Goal: Task Accomplishment & Management: Manage account settings

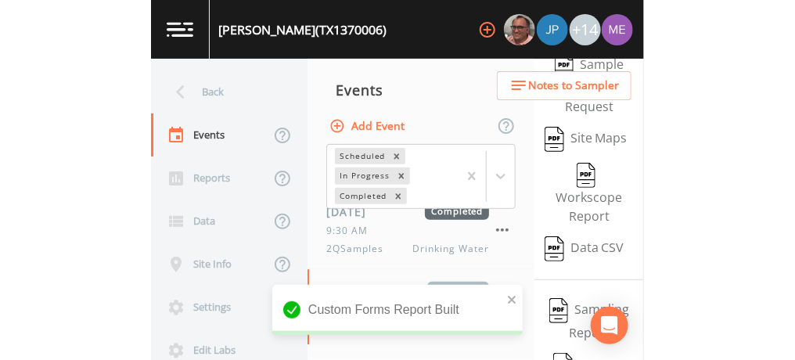
scroll to position [200, 0]
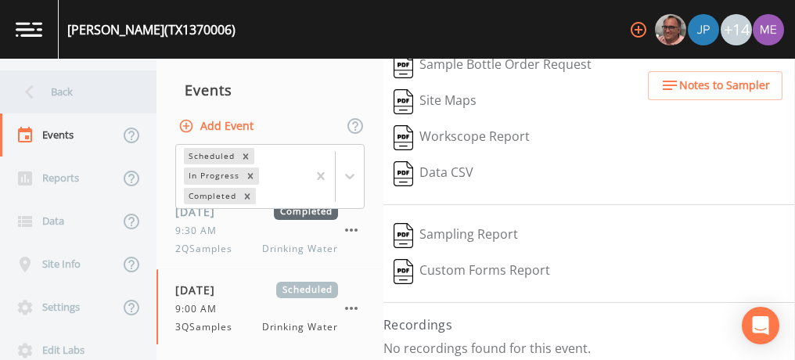
click at [72, 90] on div "Back" at bounding box center [70, 91] width 141 height 43
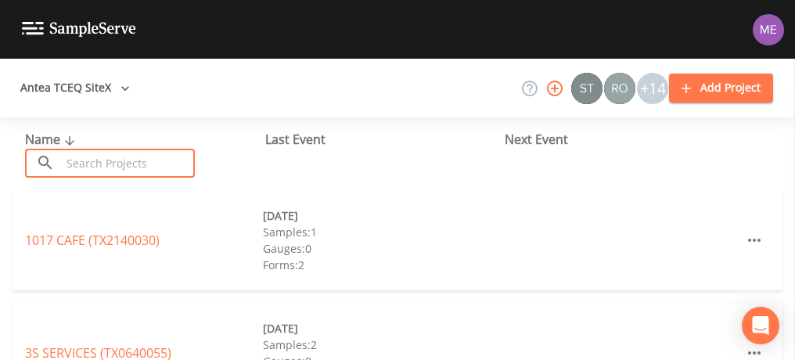
click at [103, 170] on input "text" at bounding box center [128, 163] width 134 height 29
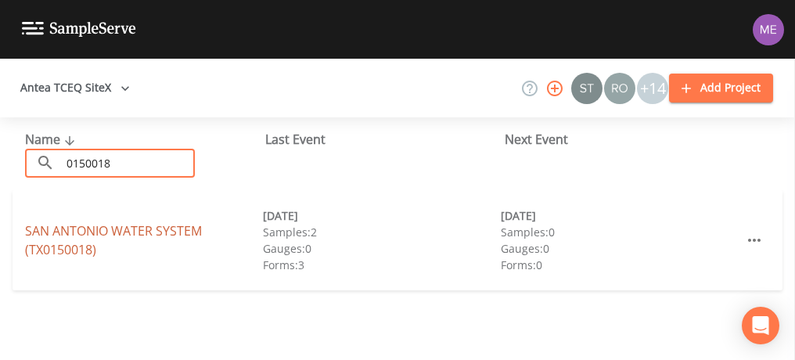
type input "0150018"
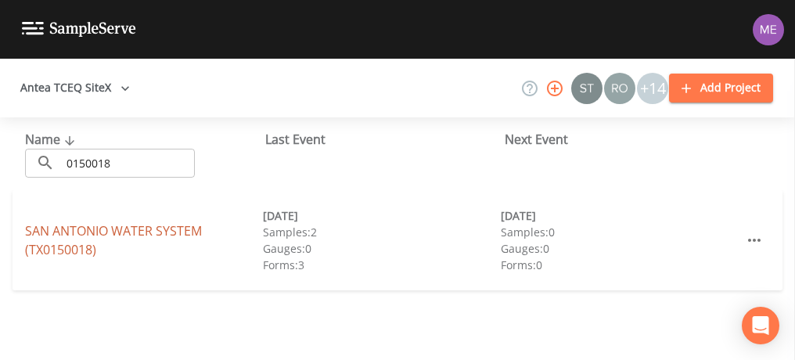
click at [64, 231] on link "SAN ANTONIO WATER SYSTEM (TX0150018)" at bounding box center [113, 240] width 177 height 36
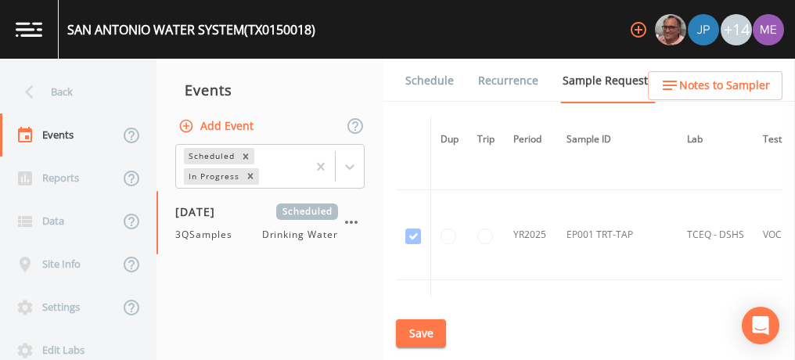
scroll to position [21491, 0]
drag, startPoint x: 530, startPoint y: 187, endPoint x: 535, endPoint y: 177, distance: 11.2
click at [492, 189] on td "YR2025" at bounding box center [530, 234] width 53 height 90
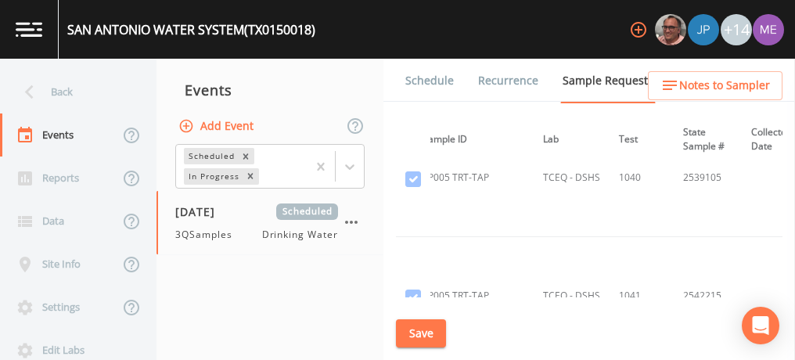
scroll to position [22699, 144]
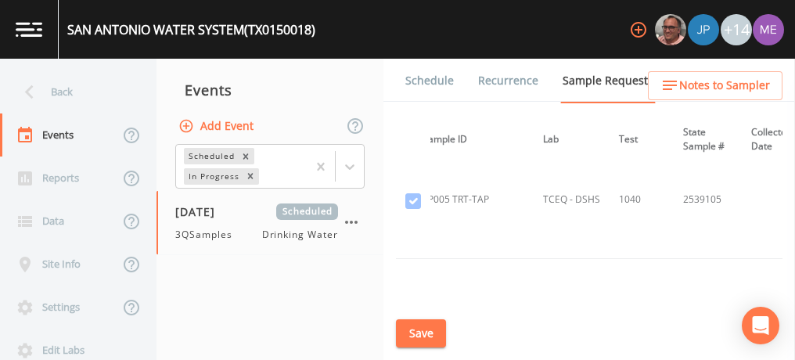
click at [492, 259] on td "TCEQ - DSHS" at bounding box center [572, 318] width 76 height 118
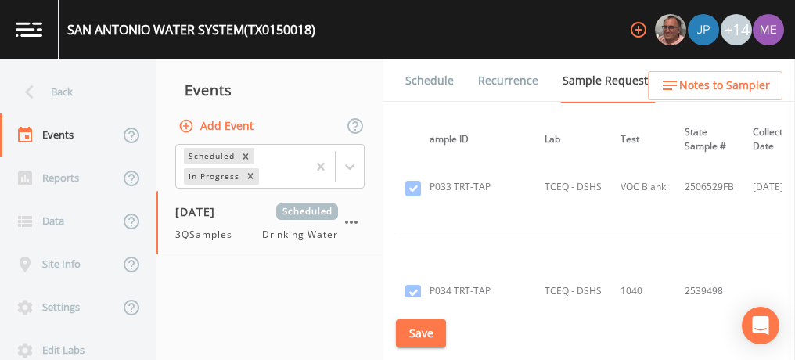
scroll to position [26764, 142]
click at [492, 158] on th "Lab" at bounding box center [573, 140] width 76 height 48
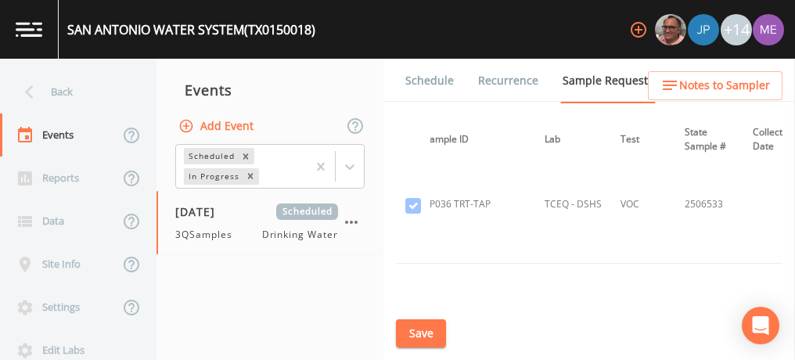
scroll to position [27309, 142]
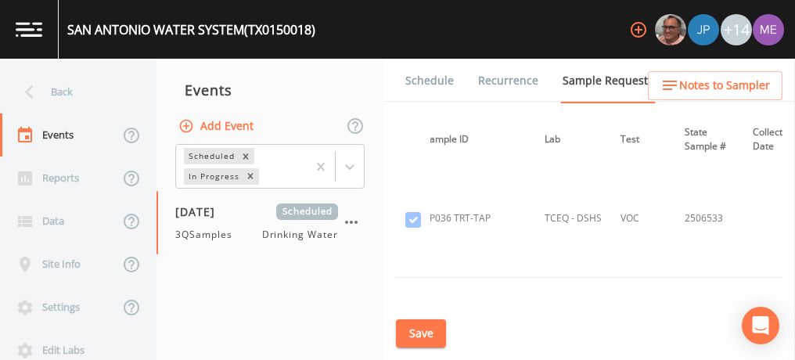
click at [492, 158] on th "Lab" at bounding box center [573, 140] width 76 height 48
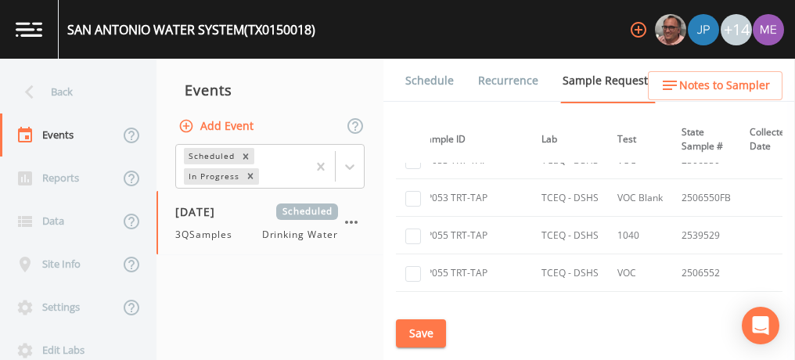
scroll to position [28752, 146]
click at [492, 158] on th "Lab" at bounding box center [570, 140] width 76 height 48
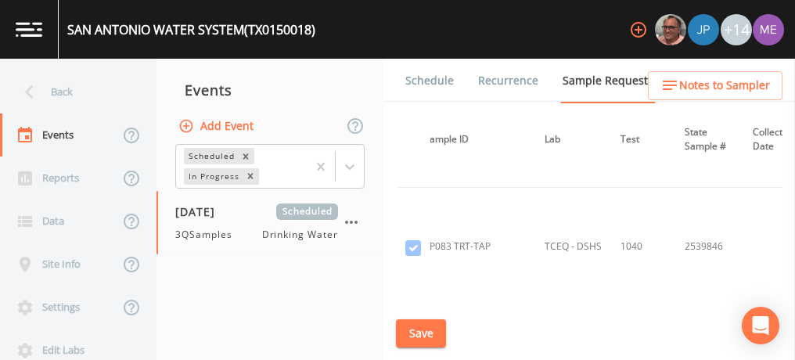
scroll to position [32175, 142]
click at [415, 317] on input "checkbox" at bounding box center [414, 325] width 16 height 16
checkbox input "true"
click at [414, 355] on input "checkbox" at bounding box center [414, 363] width 16 height 16
checkbox input "true"
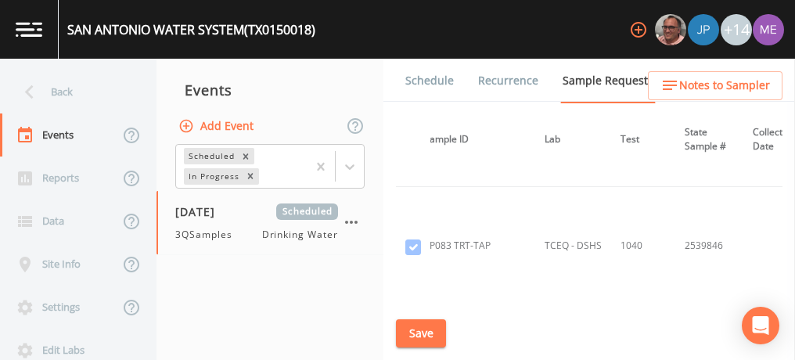
checkbox input "true"
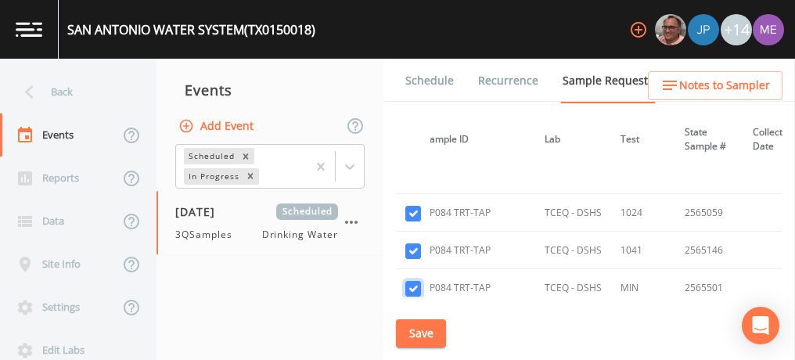
scroll to position [32288, 142]
click at [413, 317] on input "checkbox" at bounding box center [414, 325] width 16 height 16
checkbox input "true"
click at [413, 355] on input "checkbox" at bounding box center [414, 363] width 16 height 16
checkbox input "true"
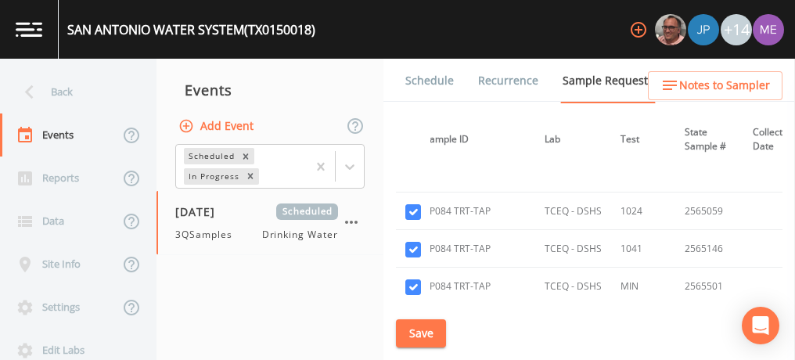
checkbox input "true"
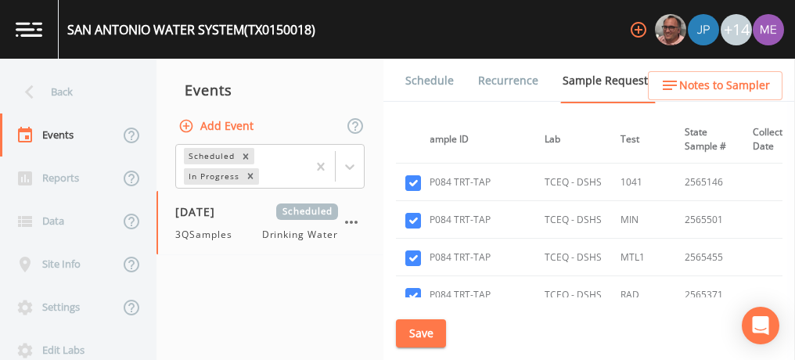
scroll to position [32358, 142]
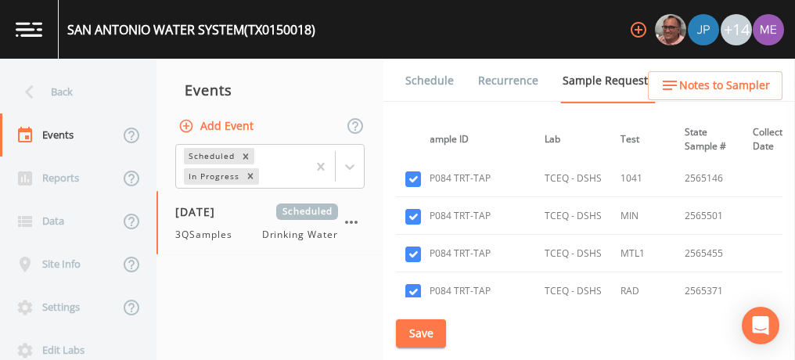
click at [412, 359] on input "checkbox" at bounding box center [414, 367] width 16 height 16
checkbox input "true"
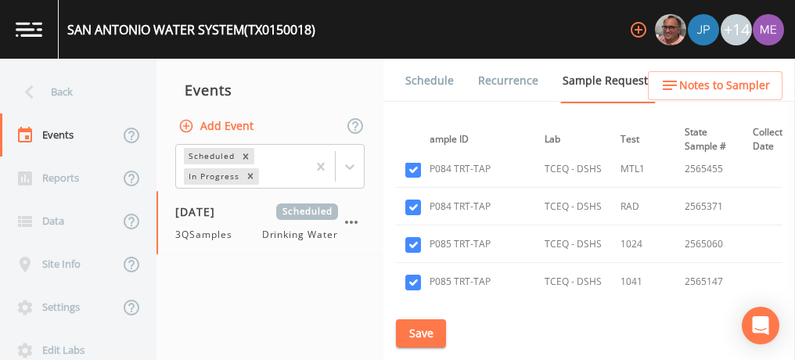
scroll to position [32447, 142]
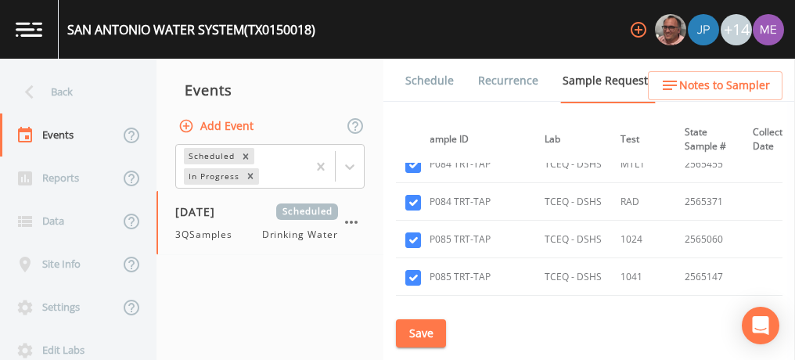
click at [413, 345] on input "checkbox" at bounding box center [414, 353] width 16 height 16
checkbox input "true"
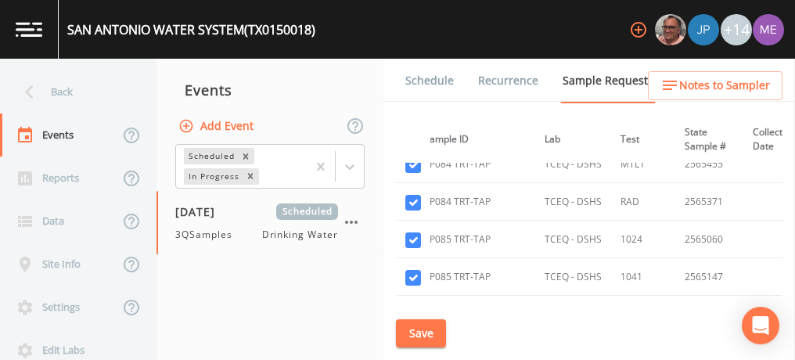
checkbox input "true"
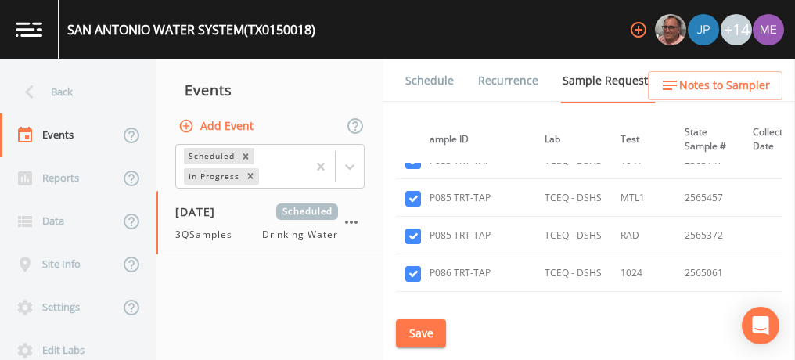
click at [411, 341] on input "checkbox" at bounding box center [414, 349] width 16 height 16
checkbox input "true"
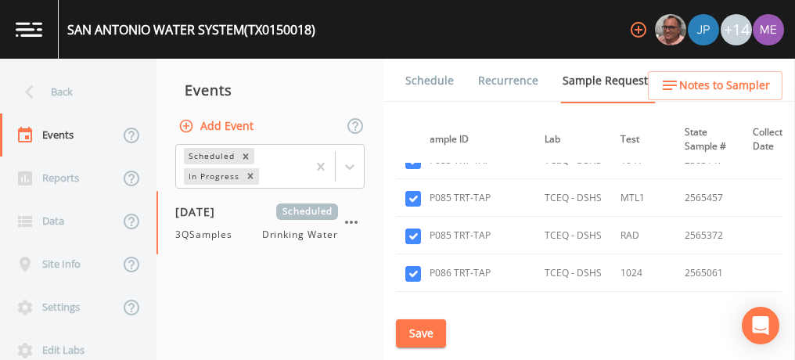
checkbox input "true"
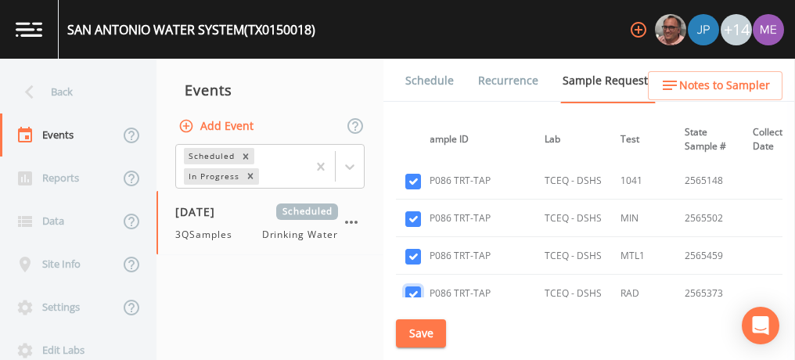
scroll to position [32696, 142]
click at [409, 322] on input "checkbox" at bounding box center [414, 330] width 16 height 16
checkbox input "true"
click at [412, 359] on input "checkbox" at bounding box center [414, 367] width 16 height 16
checkbox input "true"
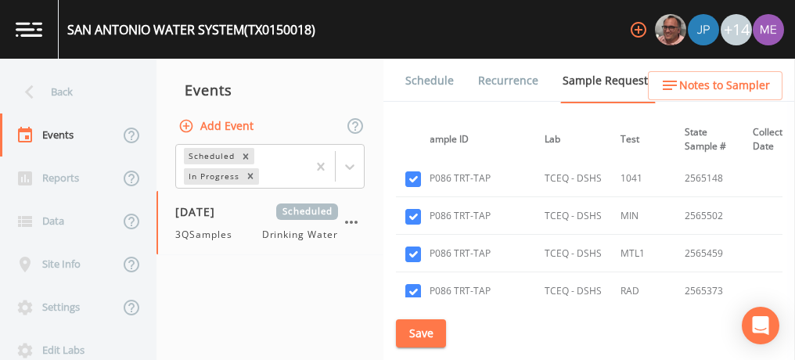
checkbox input "true"
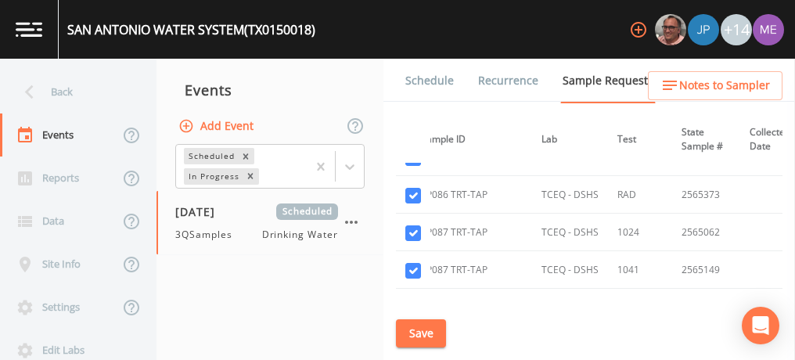
scroll to position [32793, 145]
click at [412, 337] on input "checkbox" at bounding box center [414, 345] width 16 height 16
checkbox input "true"
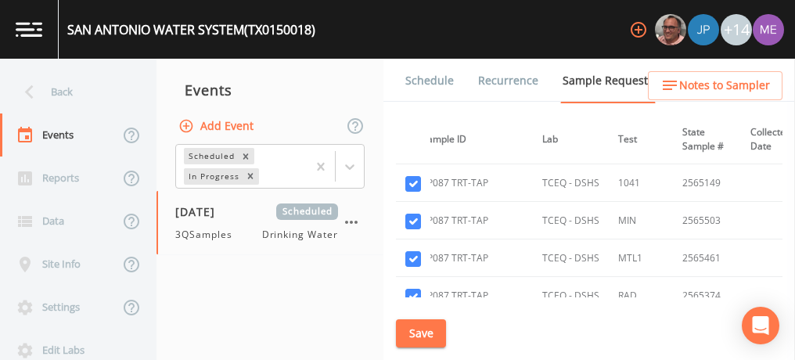
scroll to position [32893, 145]
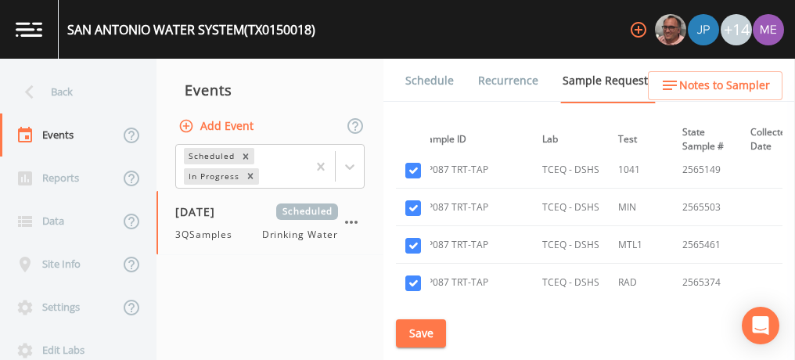
click at [410, 313] on input "checkbox" at bounding box center [414, 321] width 16 height 16
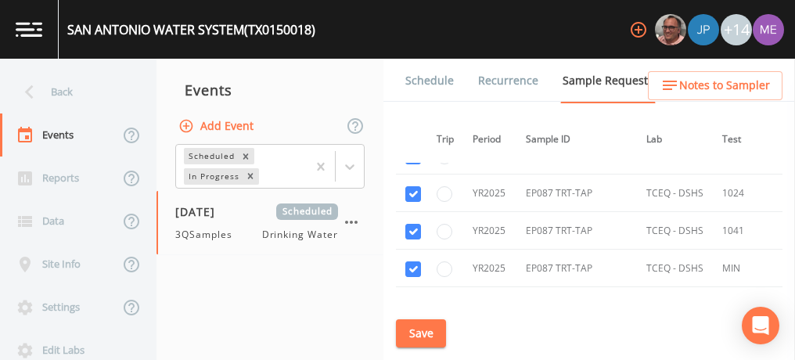
scroll to position [32847, 41]
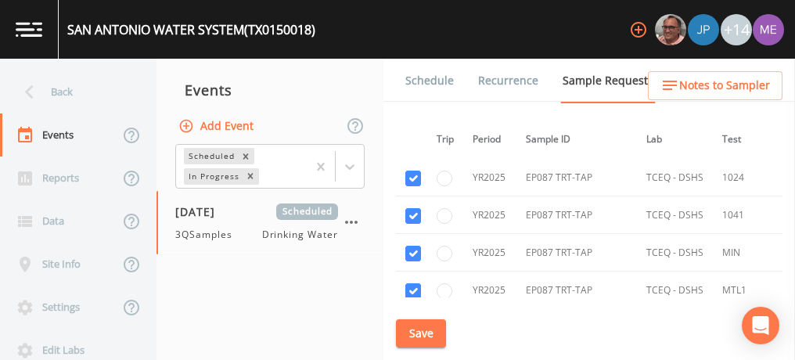
click at [413, 359] on input "checkbox" at bounding box center [414, 367] width 16 height 16
checkbox input "true"
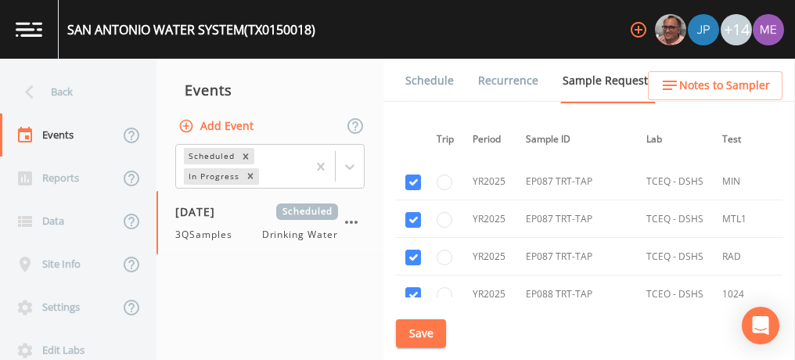
scroll to position [32925, 41]
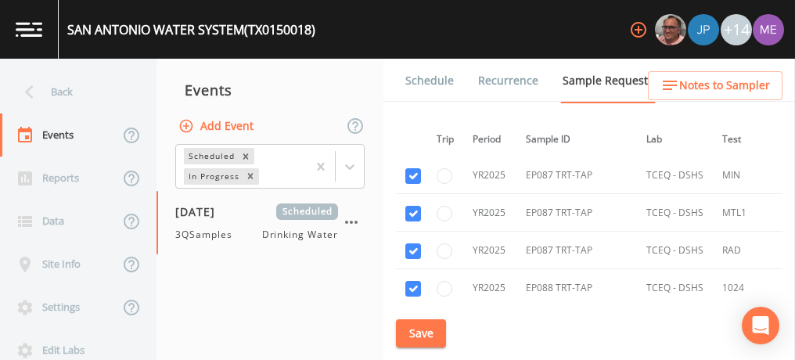
click at [414, 356] on input "checkbox" at bounding box center [414, 364] width 16 height 16
checkbox input "true"
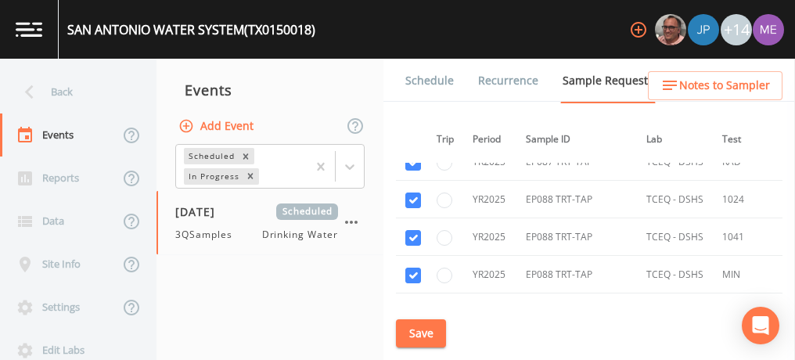
scroll to position [33014, 41]
click at [414, 342] on input "checkbox" at bounding box center [414, 350] width 16 height 16
checkbox input "true"
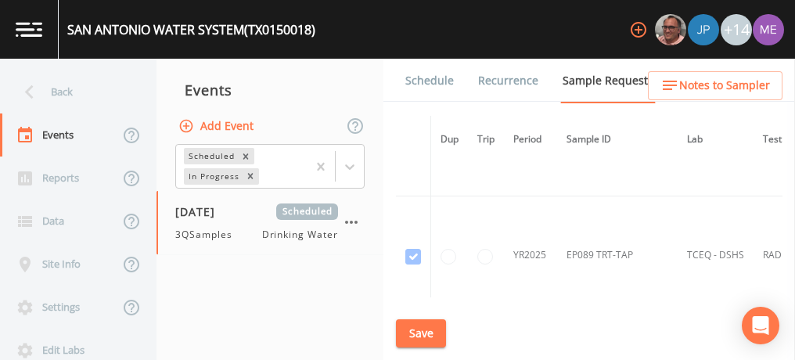
scroll to position [33666, 0]
click at [409, 319] on input "checkbox" at bounding box center [414, 327] width 16 height 16
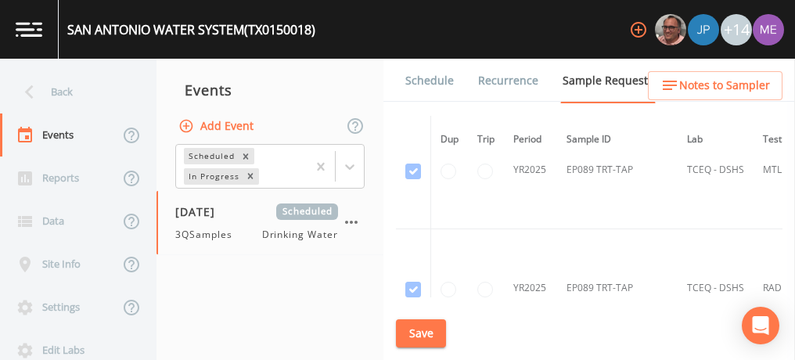
scroll to position [33629, 0]
click at [417, 356] on input "checkbox" at bounding box center [414, 364] width 16 height 16
checkbox input "false"
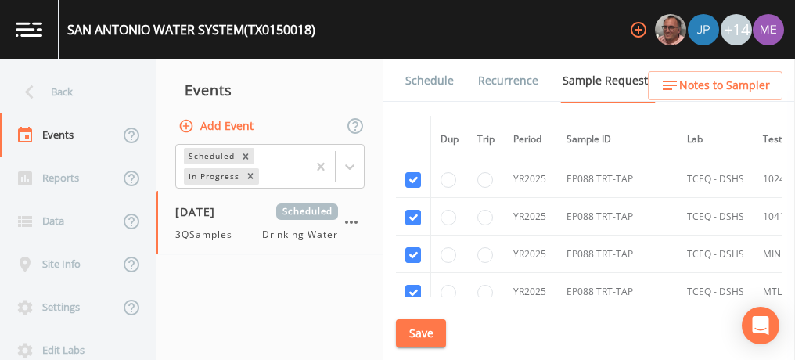
scroll to position [32976, 0]
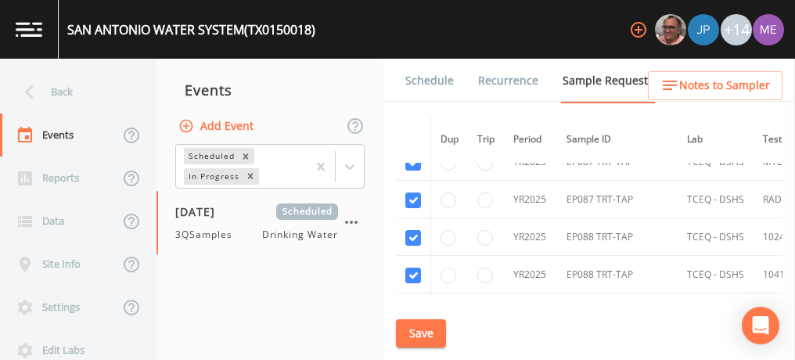
click at [431, 333] on button "Save" at bounding box center [421, 333] width 50 height 29
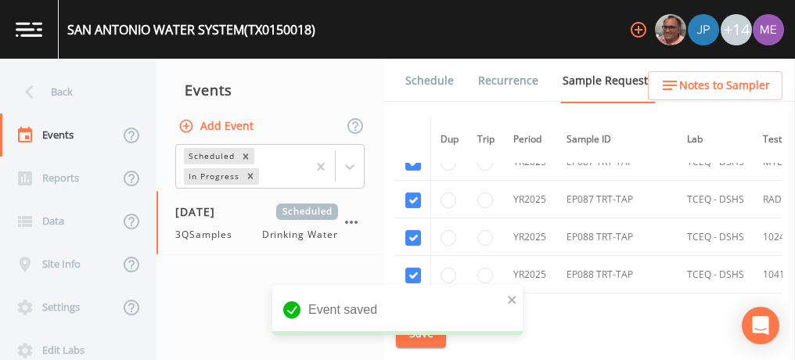
click at [427, 78] on link "Schedule" at bounding box center [429, 81] width 53 height 44
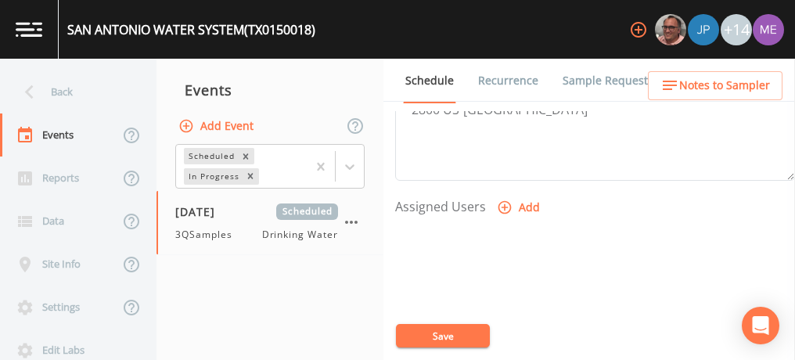
scroll to position [608, 0]
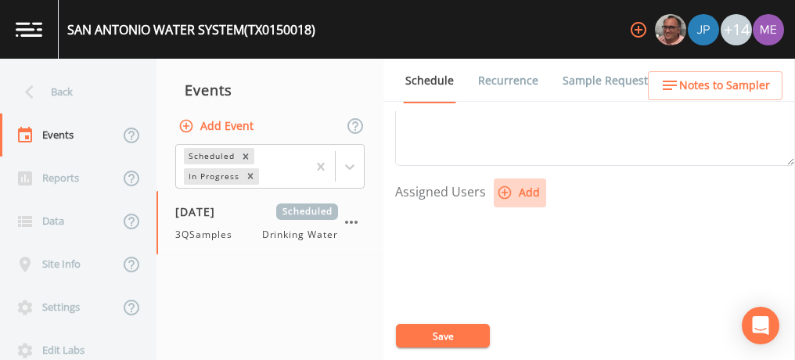
click at [492, 191] on icon "button" at bounding box center [505, 193] width 16 height 16
select select "82fcd260-406f-4720-af66-0de7f1917f1c"
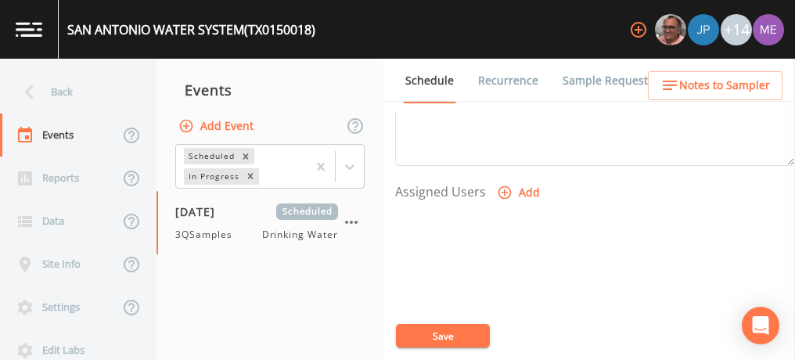
select select
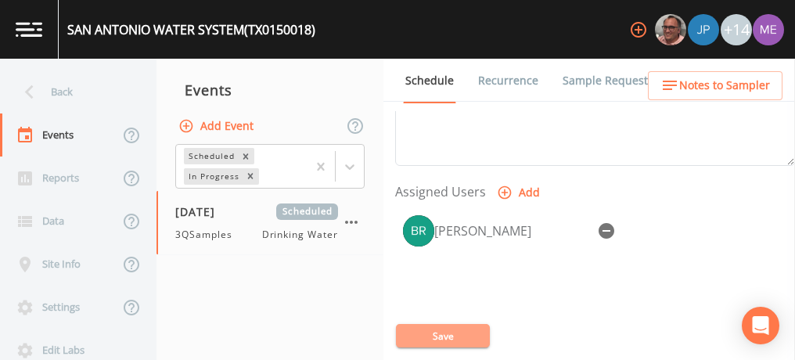
click at [438, 344] on button "Save" at bounding box center [443, 335] width 94 height 23
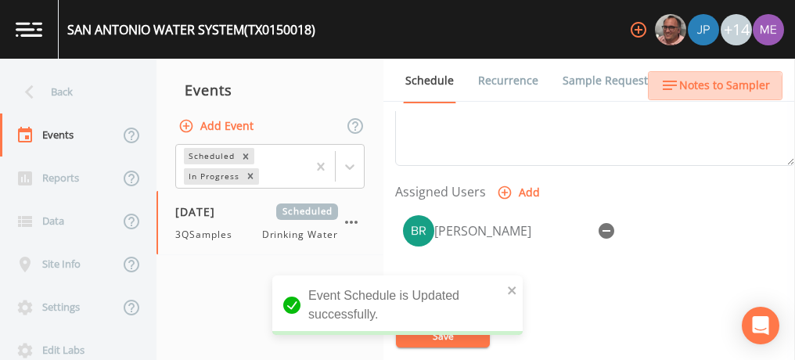
click at [492, 92] on span "Notes to Sampler" at bounding box center [725, 86] width 91 height 20
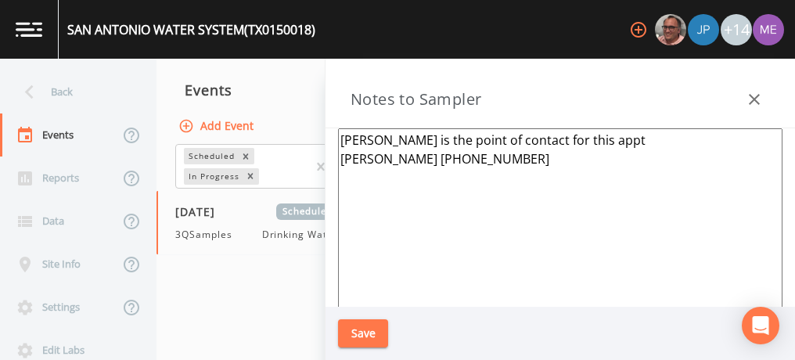
click at [492, 100] on icon "button" at bounding box center [754, 99] width 11 height 11
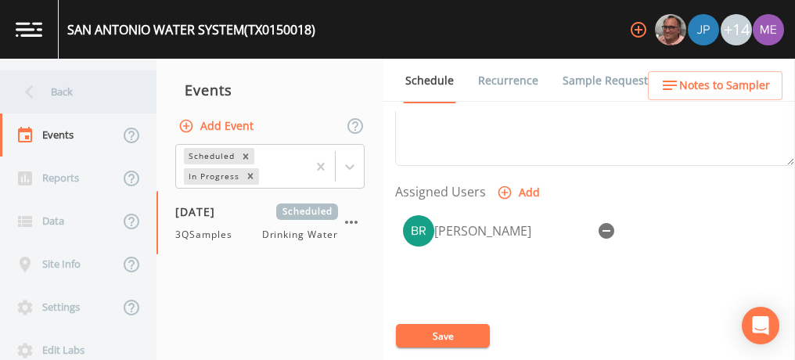
click at [66, 101] on div "Back" at bounding box center [70, 91] width 141 height 43
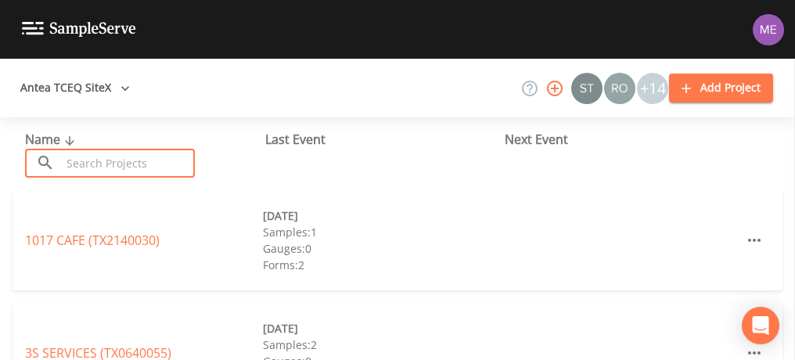
click at [128, 165] on input "text" at bounding box center [128, 163] width 134 height 29
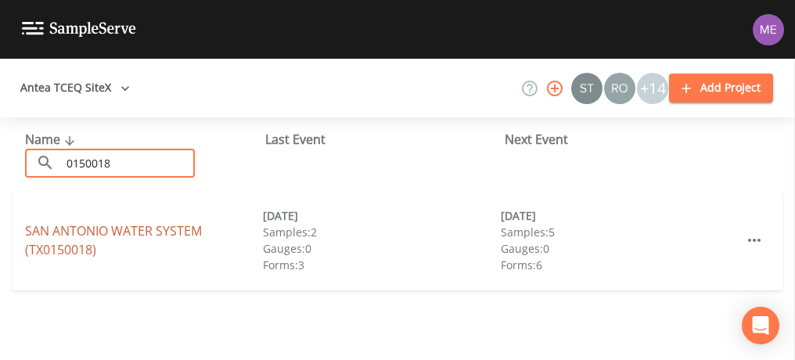
type input "0150018"
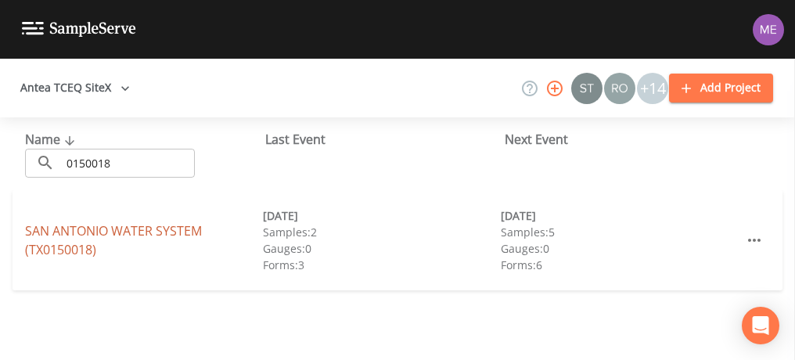
click at [142, 233] on link "SAN ANTONIO WATER SYSTEM (TX0150018)" at bounding box center [113, 240] width 177 height 36
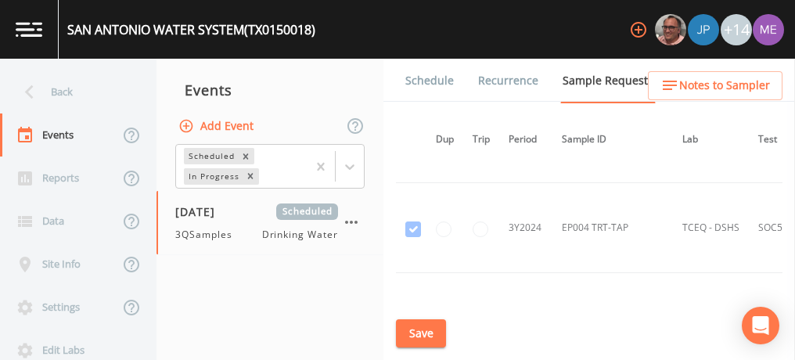
scroll to position [9608, 5]
click at [204, 228] on span "3QSamples" at bounding box center [208, 235] width 67 height 14
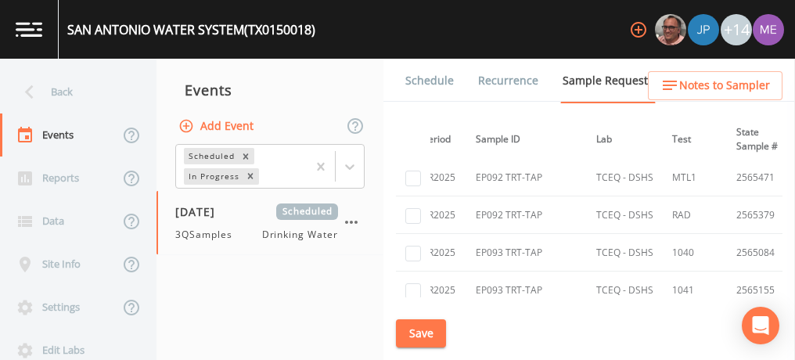
scroll to position [34707, 91]
click at [416, 320] on input "checkbox" at bounding box center [414, 328] width 16 height 16
checkbox input "true"
click at [415, 358] on input "checkbox" at bounding box center [414, 366] width 16 height 16
checkbox input "true"
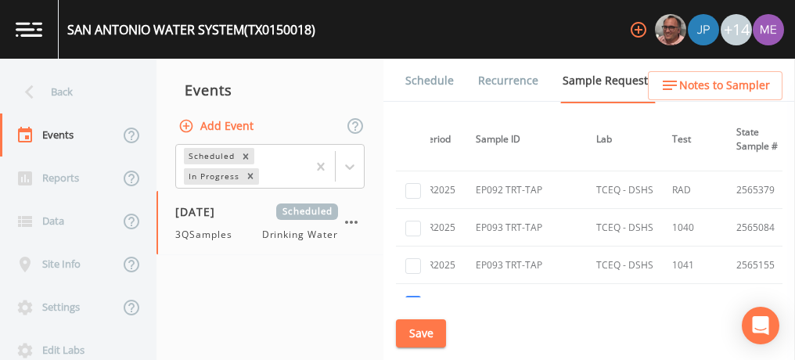
scroll to position [34732, 91]
checkbox input "true"
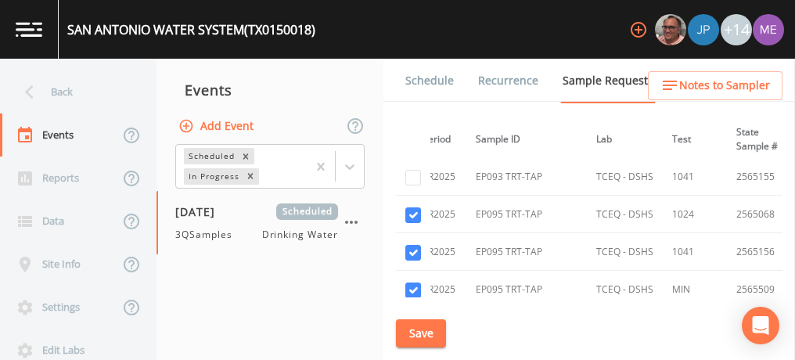
scroll to position [34820, 91]
click at [410, 357] on input "checkbox" at bounding box center [414, 365] width 16 height 16
checkbox input "true"
click at [411, 328] on button "Save" at bounding box center [421, 333] width 50 height 29
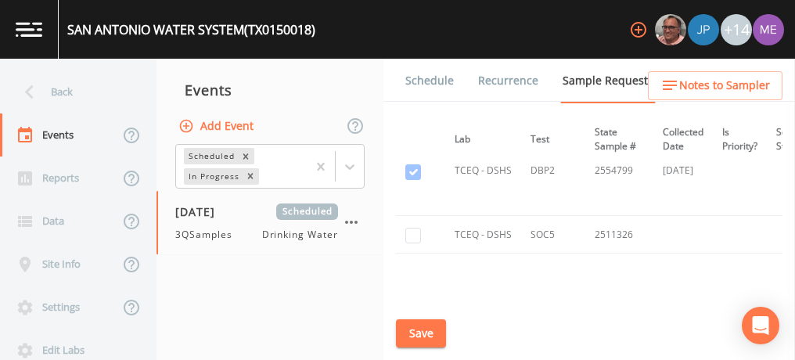
scroll to position [47002, 0]
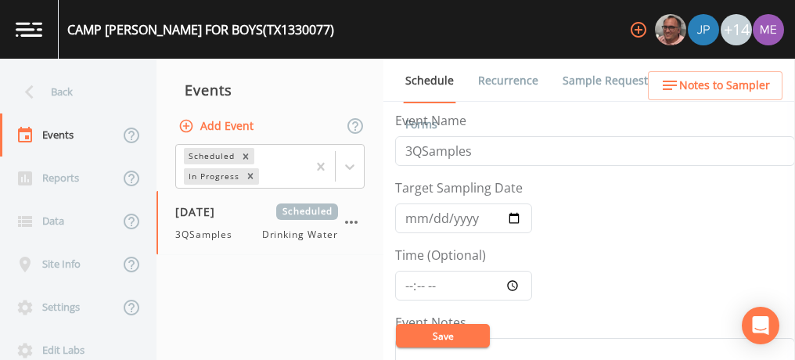
scroll to position [290, 0]
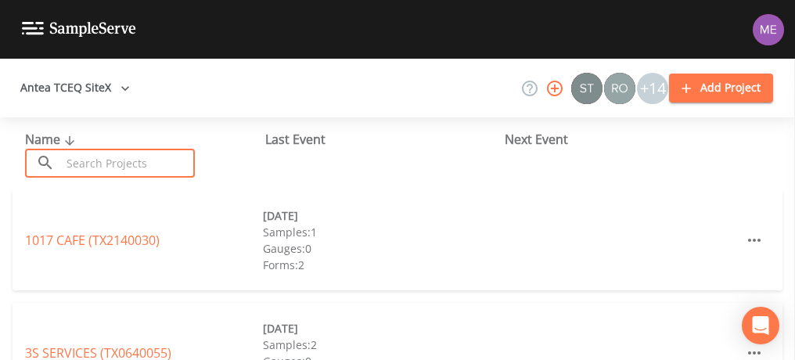
click at [102, 172] on input "text" at bounding box center [128, 163] width 134 height 29
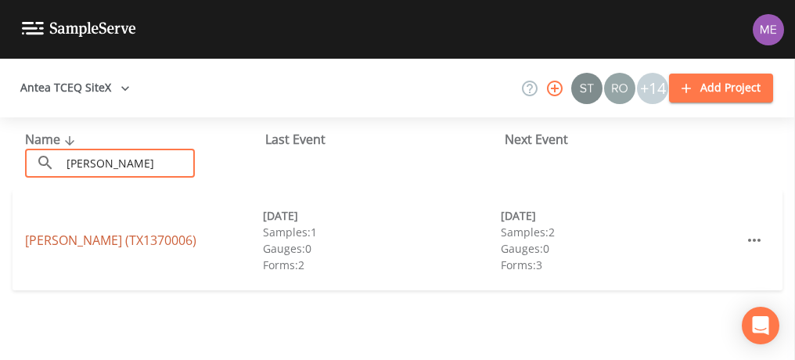
type input "ricardo"
click at [55, 239] on link "RICARDO WSC (TX1370006)" at bounding box center [110, 240] width 171 height 17
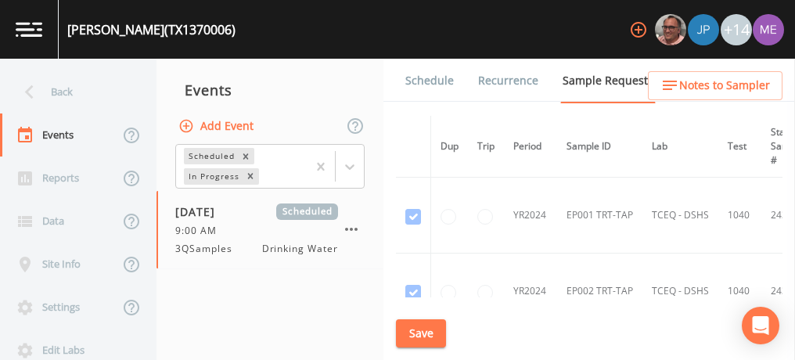
click at [440, 103] on link "Forms" at bounding box center [421, 125] width 37 height 44
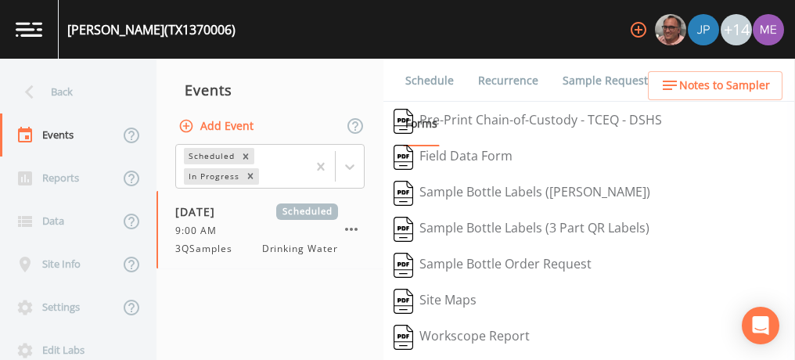
click at [437, 81] on link "Schedule" at bounding box center [429, 81] width 53 height 44
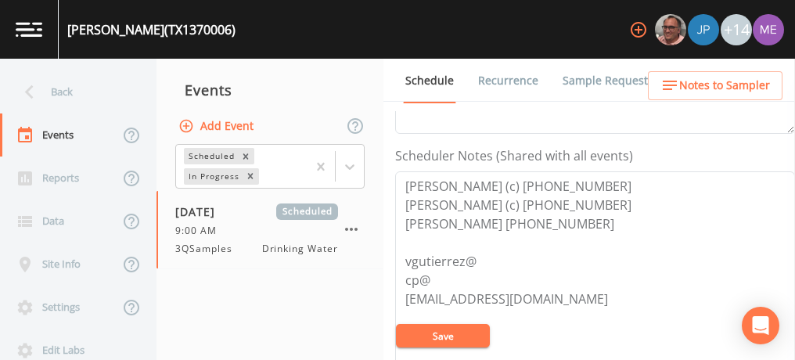
scroll to position [404, 0]
